Goal: Task Accomplishment & Management: Complete application form

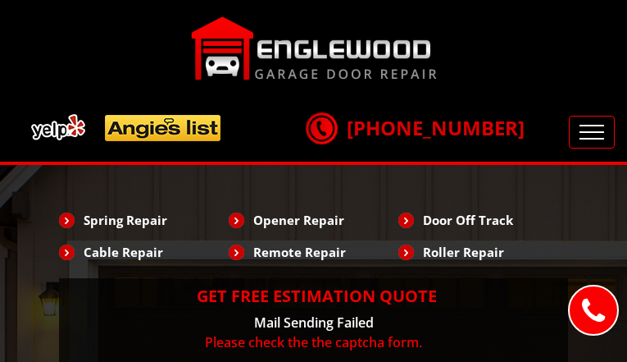
type input "csvDEpjKrh"
type input "7219569037"
type input "[EMAIL_ADDRESS][DOMAIN_NAME]"
type input "kBIVeOBn"
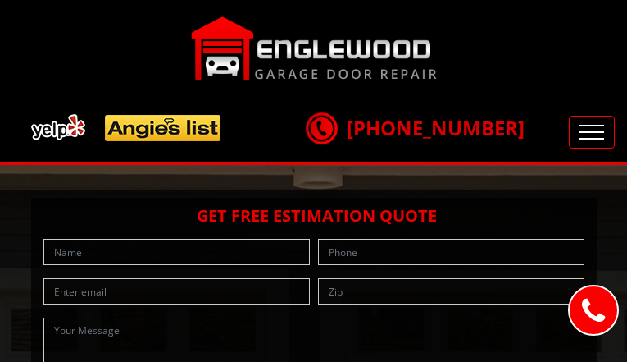
type input "kYMlzNKc"
type input "3566538375"
type input "[EMAIL_ADDRESS][DOMAIN_NAME]"
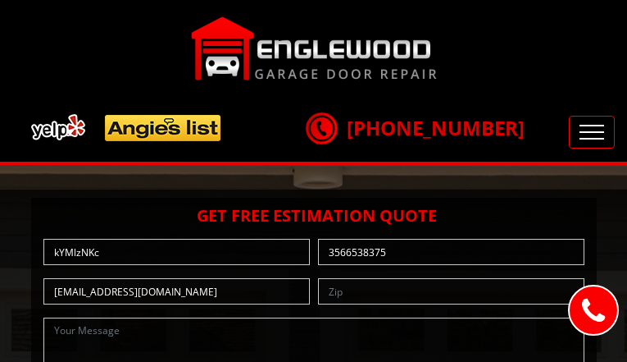
type input "TlwECWCZn"
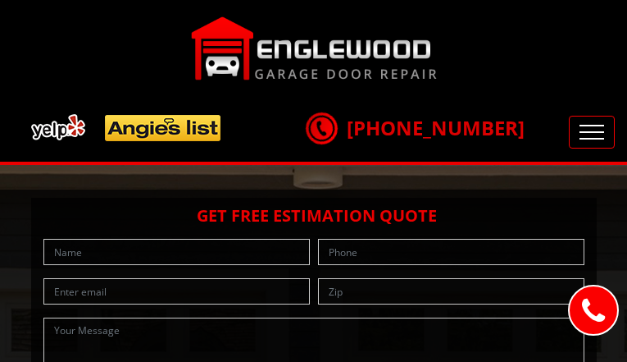
type input "pZLtytPddTVUC"
type input "4459037927"
type input "[EMAIL_ADDRESS][DOMAIN_NAME]"
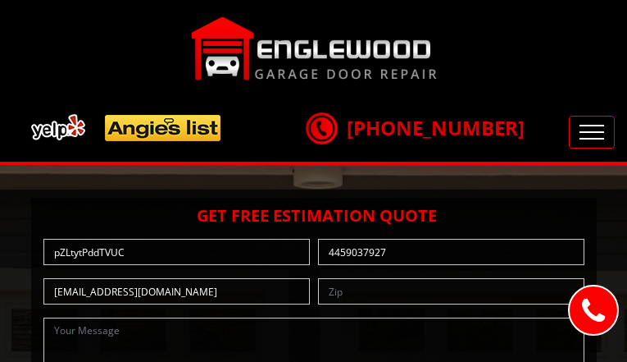
type input "upYQMmgZkj"
